Goal: Task Accomplishment & Management: Use online tool/utility

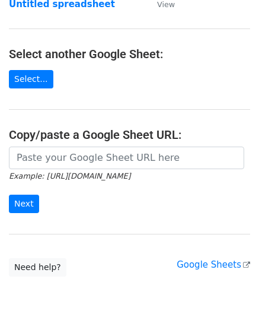
scroll to position [155, 0]
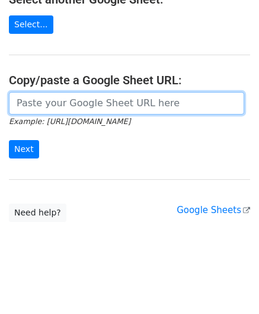
click at [40, 100] on input "url" at bounding box center [126, 103] width 235 height 23
paste input "https://docs.google.com/spreadsheets/d/1wMDaPvUl-RQ6IZVbMUzyoi-m8XPLoghWeF9oVOi…"
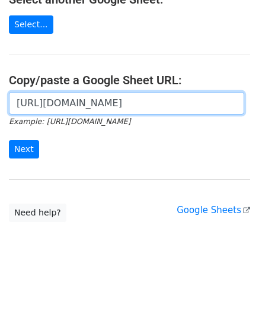
scroll to position [0, 265]
type input "https://docs.google.com/spreadsheets/d/1wMDaPvUl-RQ6IZVbMUzyoi-m8XPLoghWeF9oVOi…"
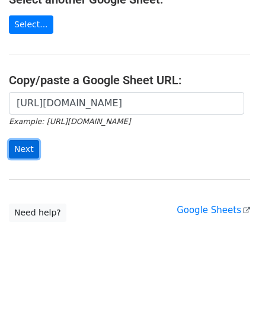
click at [31, 148] on input "Next" at bounding box center [24, 149] width 30 height 18
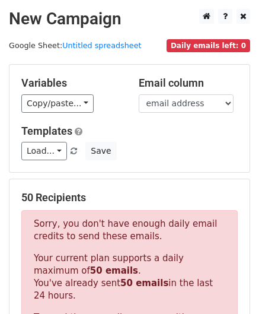
scroll to position [390, 0]
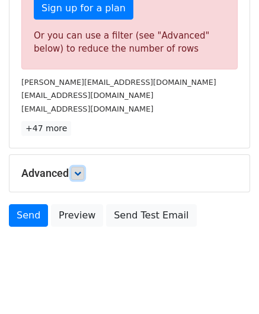
click at [81, 171] on icon at bounding box center [77, 173] width 7 height 7
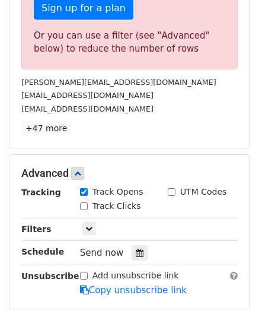
drag, startPoint x: 137, startPoint y: 249, endPoint x: 141, endPoint y: 222, distance: 26.9
click at [136, 249] on icon at bounding box center [140, 253] width 8 height 8
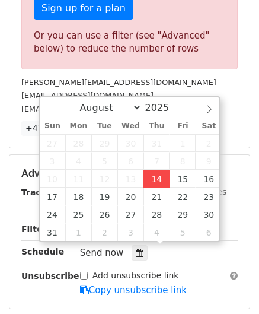
type input "[DATE] 12:00"
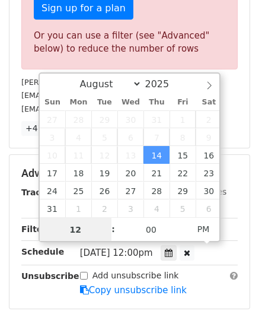
paste input "8"
type input "8"
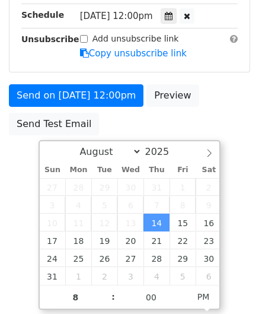
type input "[DATE] 20:00"
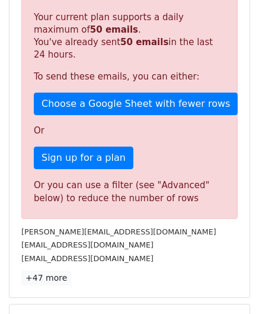
scroll to position [544, 0]
